Goal: Task Accomplishment & Management: Manage account settings

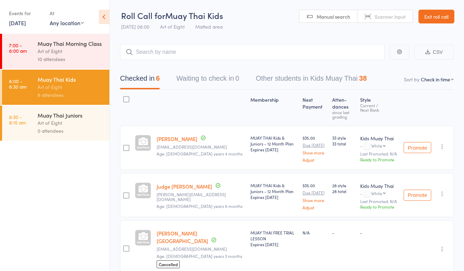
click at [423, 14] on link "Exit roll call" at bounding box center [437, 17] width 36 height 14
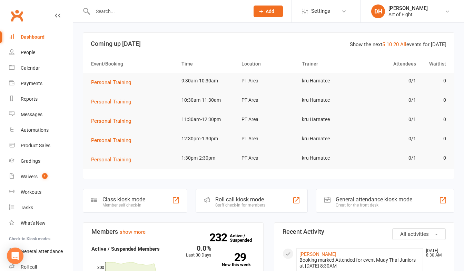
click at [125, 12] on input "text" at bounding box center [168, 12] width 154 height 10
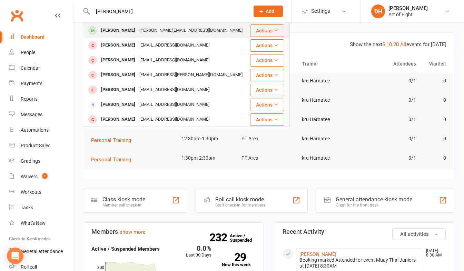
type input "[PERSON_NAME]"
click at [119, 33] on div "[PERSON_NAME]" at bounding box center [118, 31] width 38 height 10
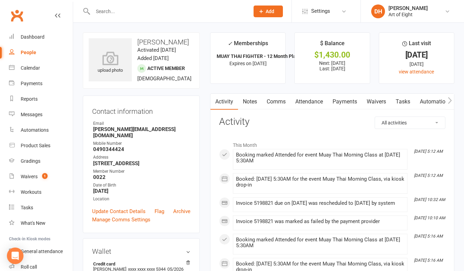
click at [348, 97] on link "Payments" at bounding box center [345, 102] width 34 height 16
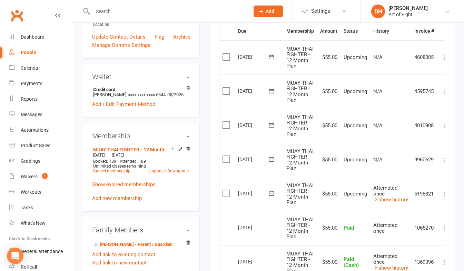
scroll to position [207, 0]
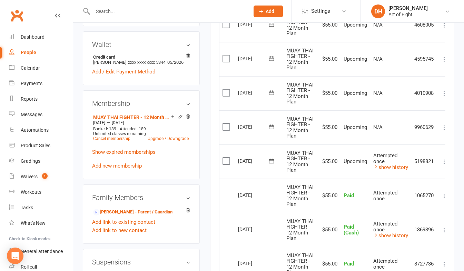
click at [444, 164] on icon at bounding box center [444, 161] width 7 height 7
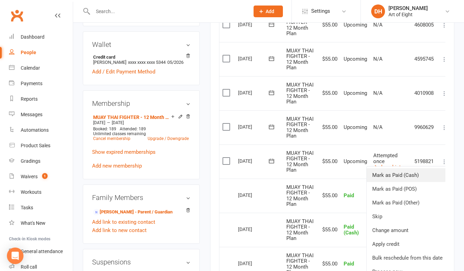
click at [401, 174] on link "Mark as Paid (Cash)" at bounding box center [407, 175] width 81 height 14
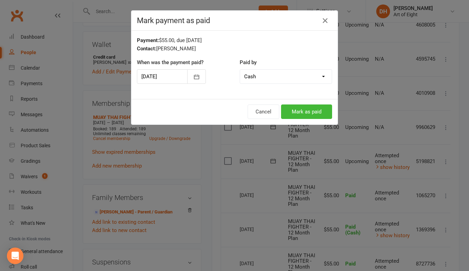
click at [288, 104] on div "Cancel Mark as paid" at bounding box center [234, 112] width 206 height 26
click at [293, 108] on button "Mark as paid" at bounding box center [306, 112] width 51 height 14
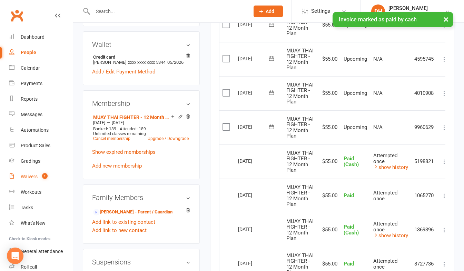
click at [27, 179] on div "Waivers" at bounding box center [29, 177] width 17 height 6
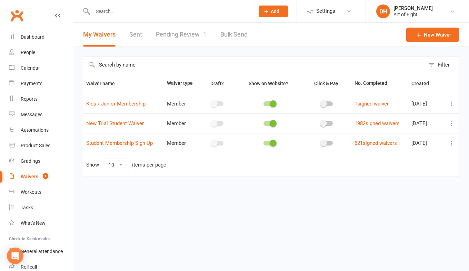
click at [159, 35] on link "Pending Review 1" at bounding box center [181, 35] width 51 height 24
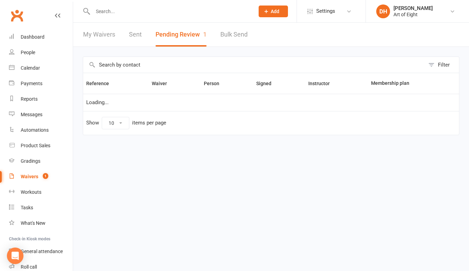
select select "50"
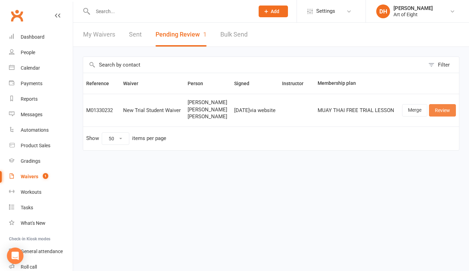
click at [438, 112] on link "Review" at bounding box center [442, 110] width 27 height 12
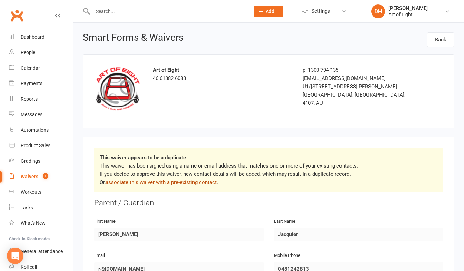
click at [174, 180] on link "associate this waiver with a pre-existing contact" at bounding box center [161, 182] width 111 height 6
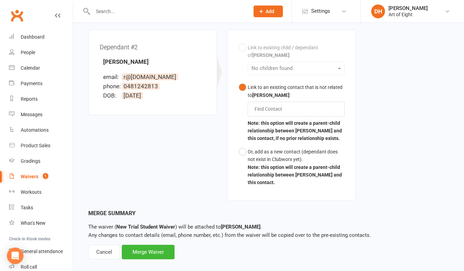
scroll to position [380, 0]
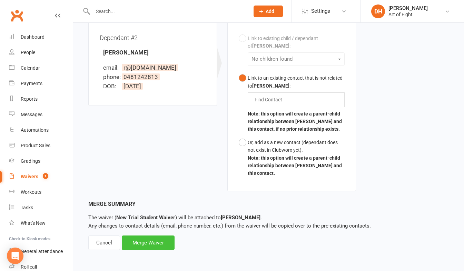
click at [143, 244] on div "Merge Waiver" at bounding box center [148, 243] width 53 height 14
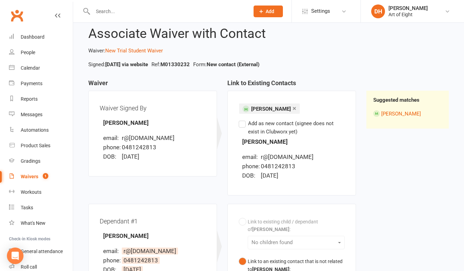
scroll to position [0, 0]
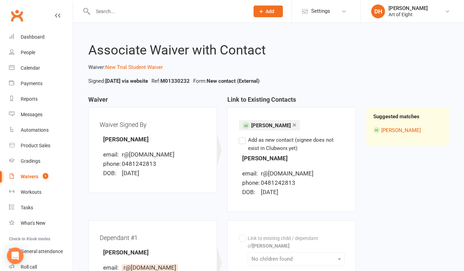
click at [241, 141] on label "Add as new contact (signee does not exist in Clubworx yet)" at bounding box center [292, 144] width 106 height 17
click at [241, 136] on input "Add as new contact (signee does not exist in Clubworx yet)" at bounding box center [241, 136] width 4 height 0
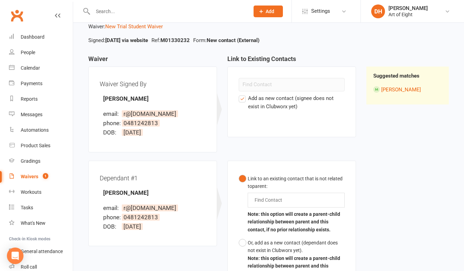
scroll to position [35, 0]
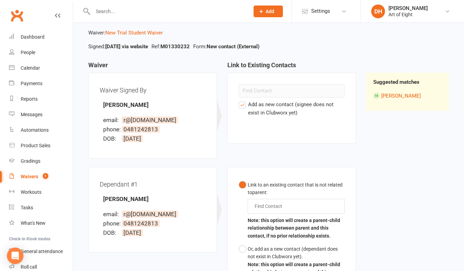
click at [241, 105] on label "Add as new contact (signee does not exist in Clubworx yet)" at bounding box center [292, 108] width 106 height 17
click at [241, 100] on input "Add as new contact (signee does not exist in Clubworx yet)" at bounding box center [241, 100] width 4 height 0
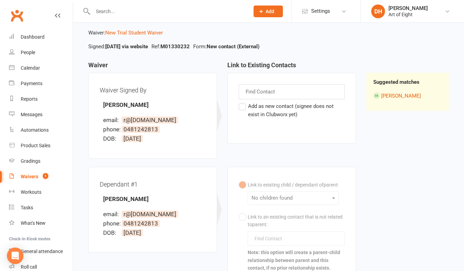
click at [252, 92] on input "text" at bounding box center [261, 91] width 32 height 9
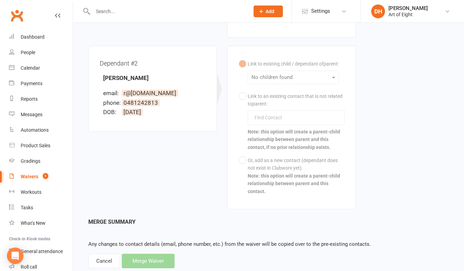
scroll to position [345, 0]
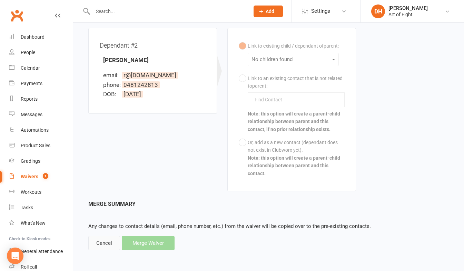
click at [106, 248] on div "Cancel" at bounding box center [104, 243] width 32 height 14
select select "50"
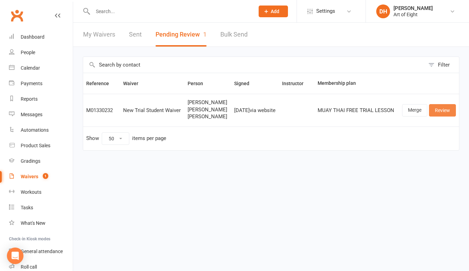
click at [441, 116] on link "Review" at bounding box center [442, 110] width 27 height 12
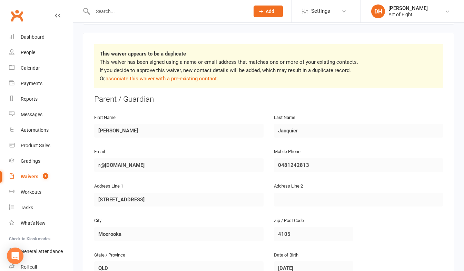
scroll to position [138, 0]
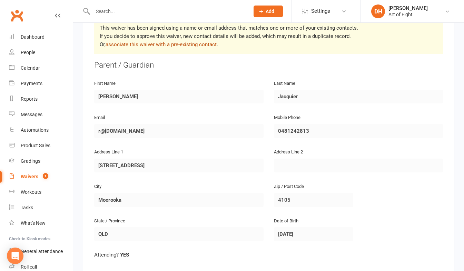
click at [171, 41] on link "associate this waiver with a pre-existing contact" at bounding box center [161, 44] width 111 height 6
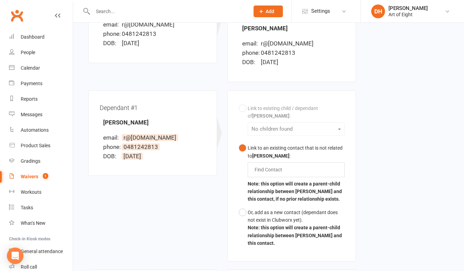
scroll to position [138, 0]
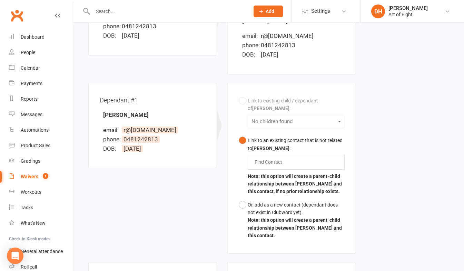
click at [246, 101] on div "Link to existing child / dependant of [PERSON_NAME] : No children found Link to…" at bounding box center [292, 168] width 106 height 148
click at [242, 205] on button "Or, add as a new contact (dependant does not exist in Clubworx yet). Note: this…" at bounding box center [292, 220] width 106 height 44
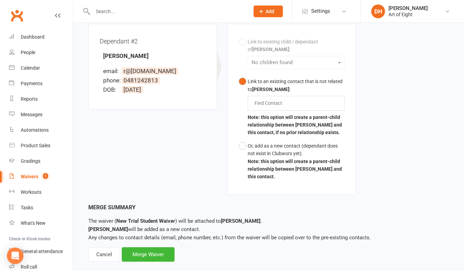
scroll to position [380, 0]
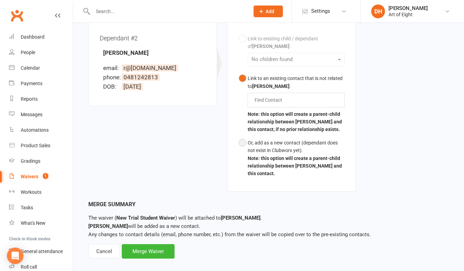
click at [243, 143] on button "Or, add as a new contact (dependant does not exist in Clubworx yet). Note: this…" at bounding box center [292, 158] width 106 height 44
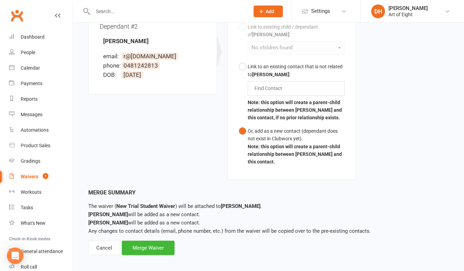
scroll to position [396, 0]
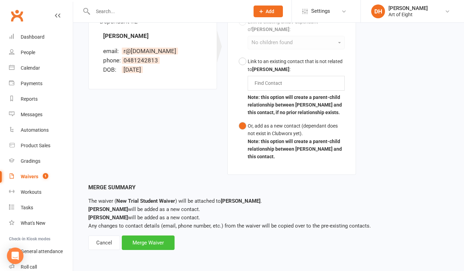
click at [146, 239] on div "Merge Waiver" at bounding box center [148, 243] width 53 height 14
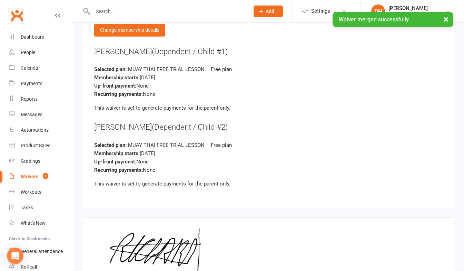
scroll to position [1783, 0]
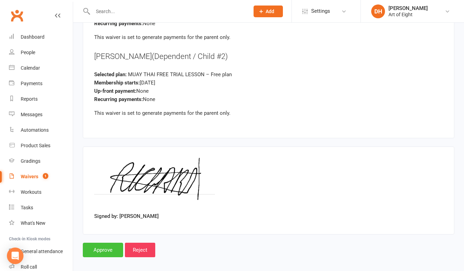
click at [106, 243] on input "Approve" at bounding box center [103, 250] width 40 height 14
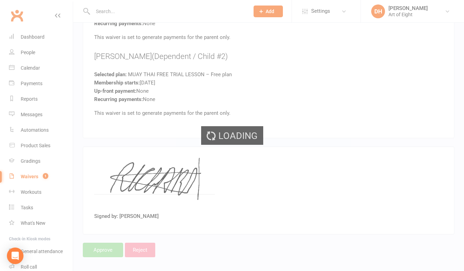
select select "50"
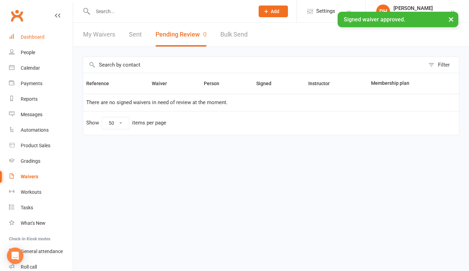
click at [36, 36] on div "Dashboard" at bounding box center [33, 37] width 24 height 6
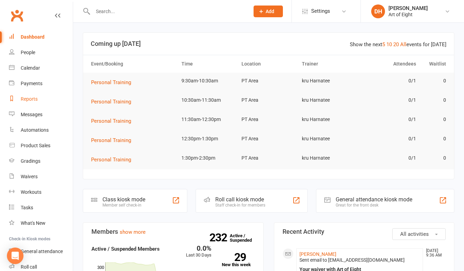
click at [31, 96] on div "Reports" at bounding box center [29, 99] width 17 height 6
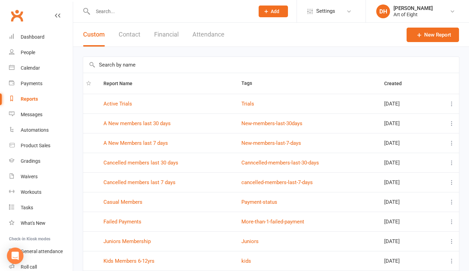
click at [160, 36] on button "Financial" at bounding box center [166, 35] width 24 height 24
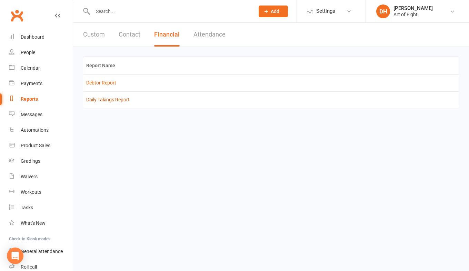
click at [97, 101] on link "Daily Takings Report" at bounding box center [107, 100] width 43 height 6
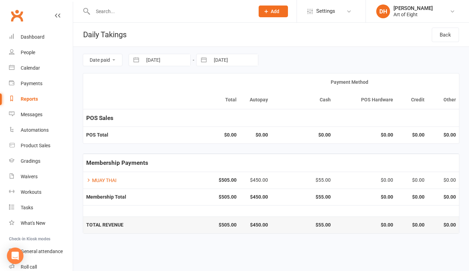
click at [134, 60] on button "button" at bounding box center [136, 60] width 12 height 12
select select "6"
select select "2025"
select select "7"
select select "2025"
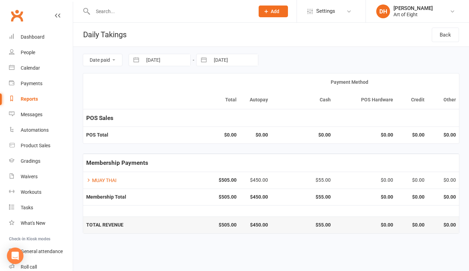
select select "8"
select select "2025"
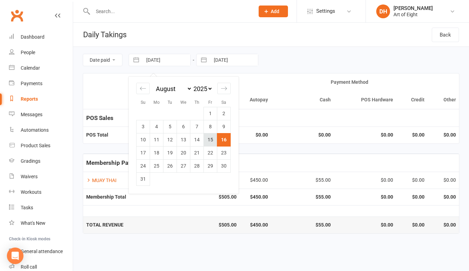
click at [210, 139] on td "15" at bounding box center [210, 139] width 13 height 13
type input "[DATE]"
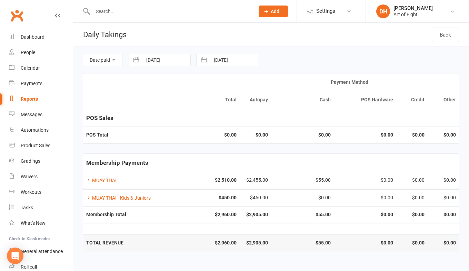
click at [200, 60] on button "button" at bounding box center [204, 60] width 12 height 12
select select "6"
select select "2025"
select select "7"
select select "2025"
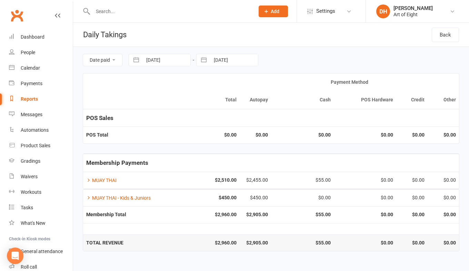
select select "8"
select select "2025"
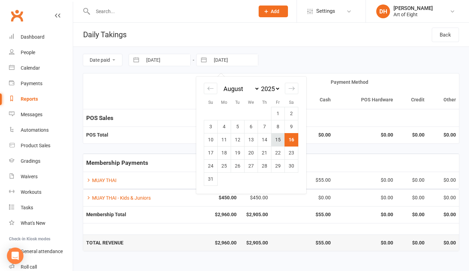
click at [275, 137] on td "15" at bounding box center [278, 139] width 13 height 13
type input "[DATE]"
